Goal: Check status: Check status

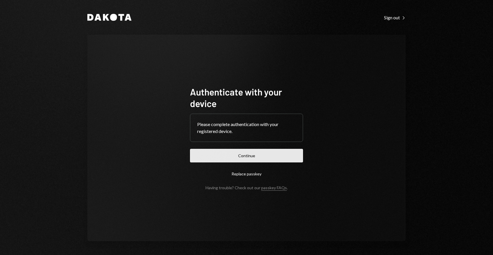
click at [256, 149] on button "Continue" at bounding box center [246, 156] width 113 height 14
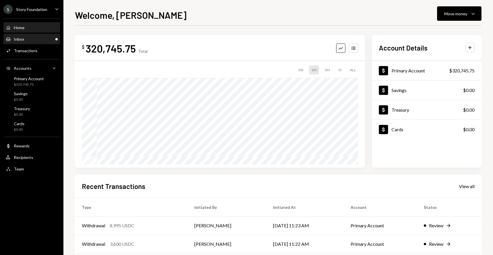
click at [44, 40] on div "Inbox Inbox" at bounding box center [32, 39] width 52 height 5
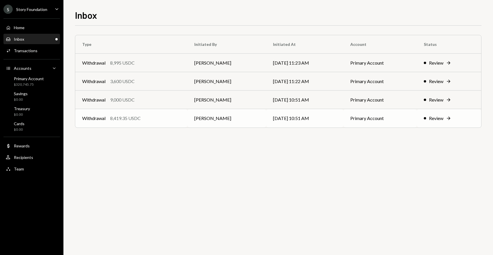
click at [168, 118] on div "Withdrawal 8,419.35 USDC" at bounding box center [131, 118] width 98 height 7
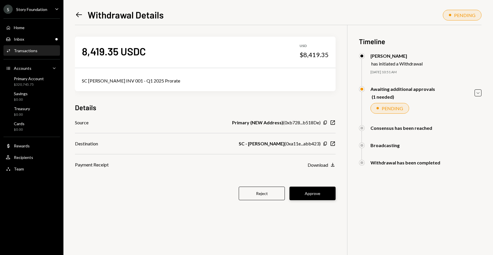
click at [318, 197] on button "Approve" at bounding box center [313, 194] width 46 height 14
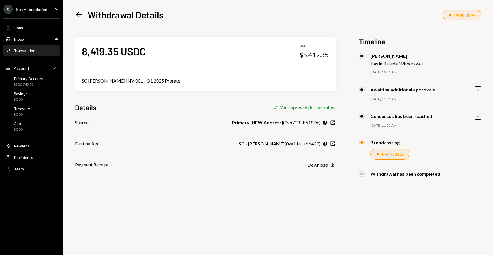
click at [76, 13] on icon "Left Arrow" at bounding box center [79, 15] width 8 height 8
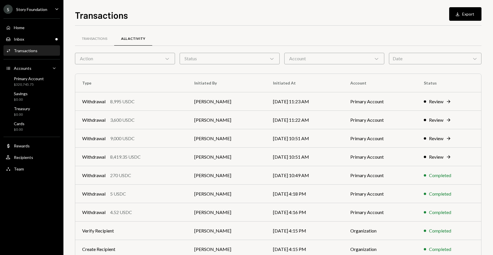
click at [39, 46] on div "Activities Transactions" at bounding box center [32, 51] width 52 height 10
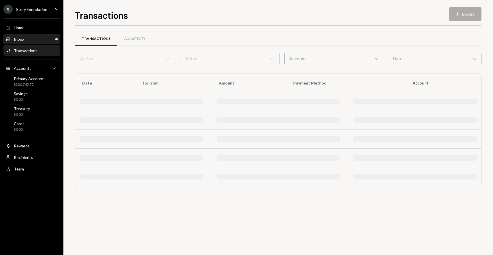
click at [39, 43] on div "Inbox Inbox" at bounding box center [32, 39] width 52 height 10
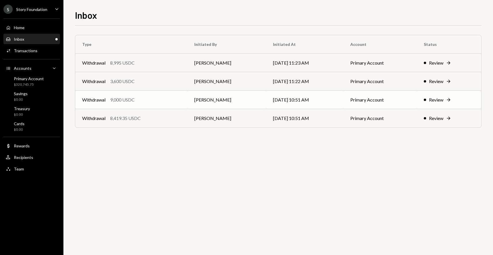
click at [150, 103] on td "Withdrawal 9,000 USDC" at bounding box center [131, 100] width 112 height 18
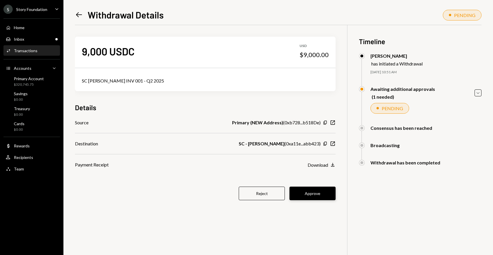
click at [312, 191] on button "Approve" at bounding box center [313, 194] width 46 height 14
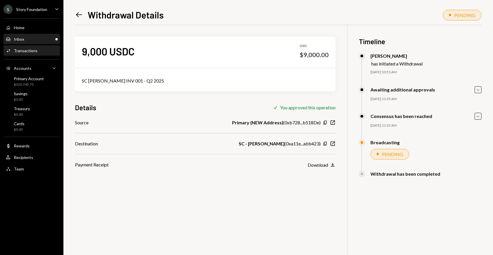
click at [42, 38] on div "Inbox Inbox" at bounding box center [32, 39] width 52 height 5
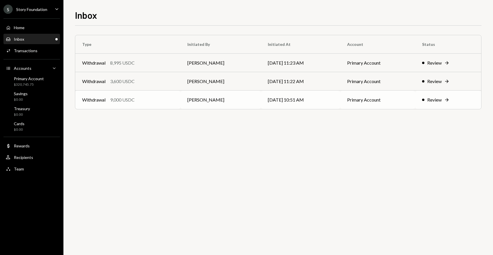
click at [149, 97] on div "Withdrawal 9,000 USDC" at bounding box center [127, 99] width 91 height 7
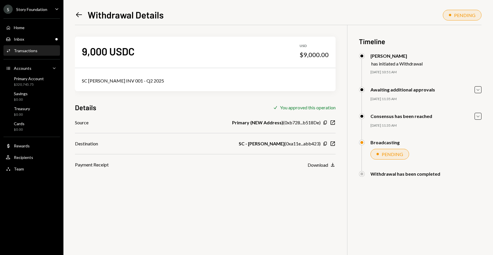
click at [75, 17] on icon "Left Arrow" at bounding box center [79, 15] width 8 height 8
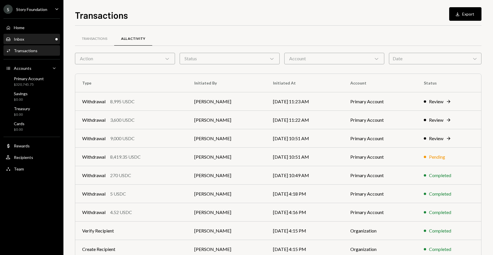
click at [49, 41] on div "Inbox Inbox" at bounding box center [32, 39] width 52 height 5
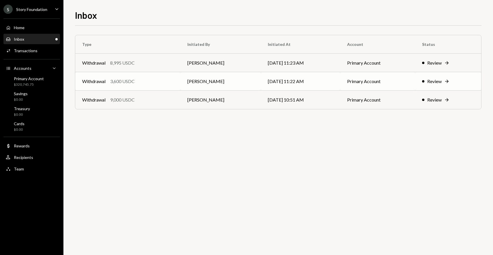
click at [145, 88] on td "Withdrawal 3,600 USDC" at bounding box center [127, 81] width 105 height 18
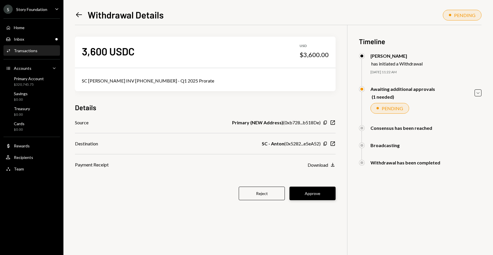
click at [316, 190] on button "Approve" at bounding box center [313, 194] width 46 height 14
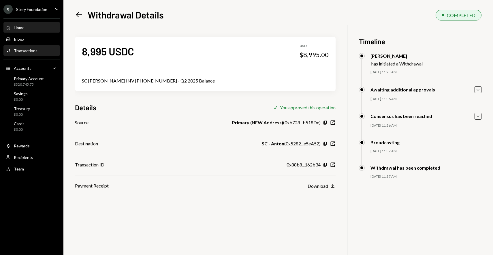
click at [44, 26] on div "Home Home" at bounding box center [32, 27] width 52 height 5
